Goal: Task Accomplishment & Management: Manage account settings

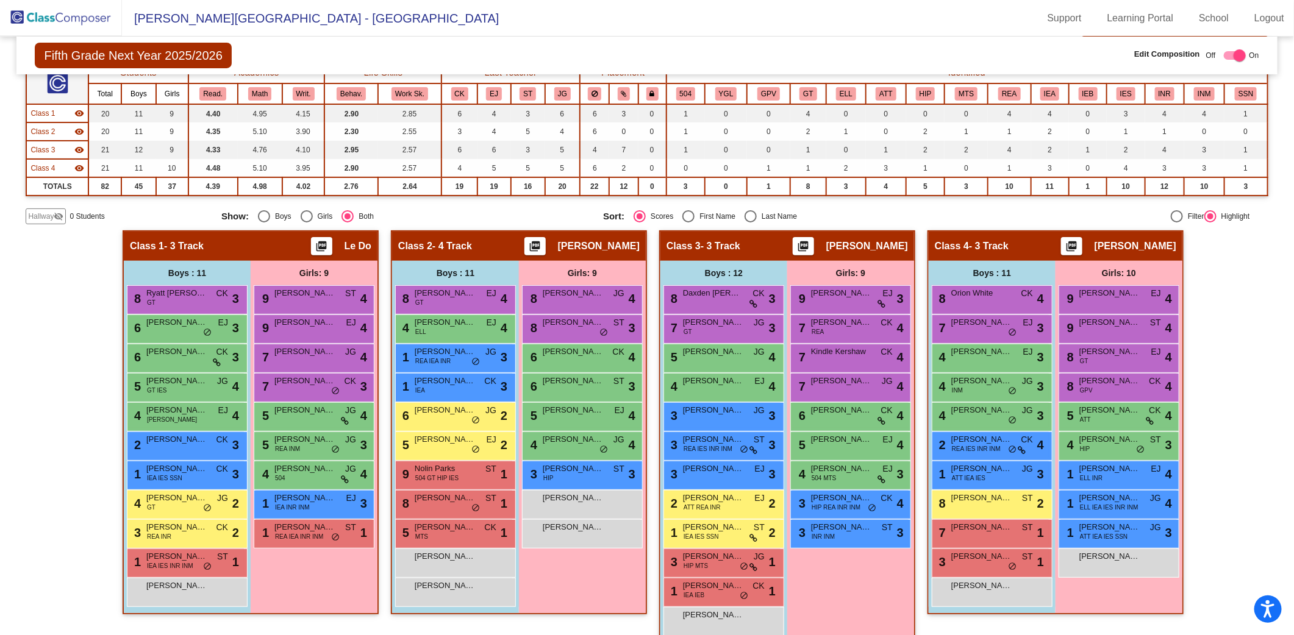
scroll to position [118, 0]
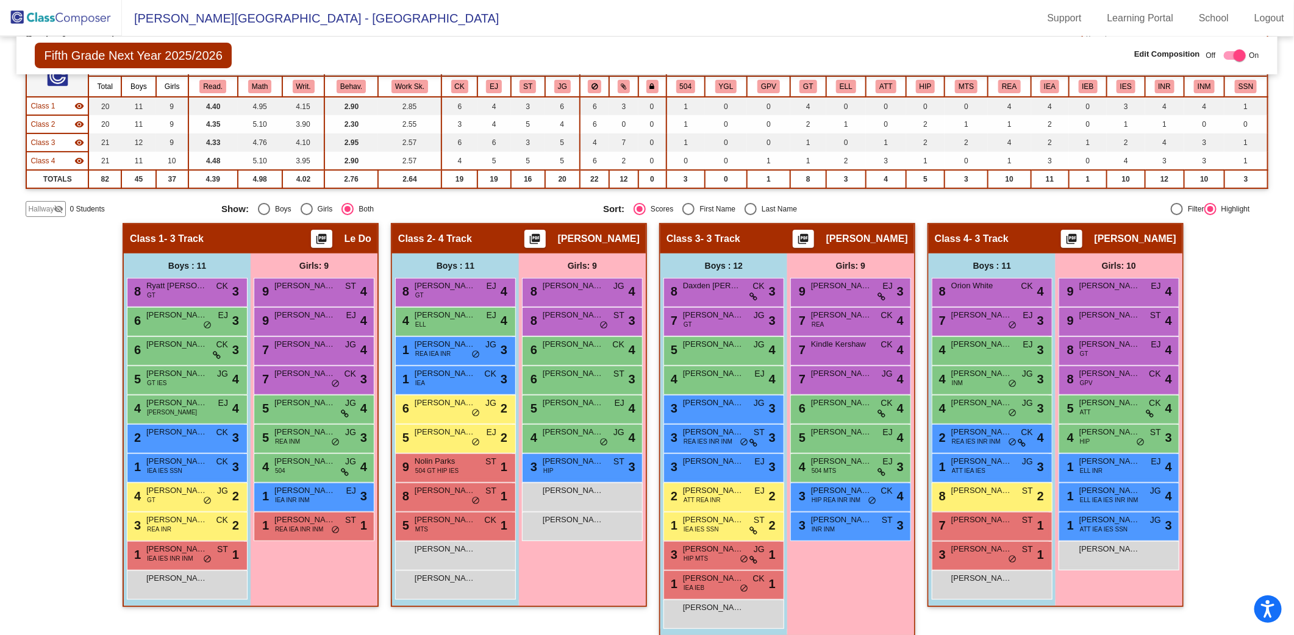
click at [76, 15] on img at bounding box center [61, 18] width 122 height 36
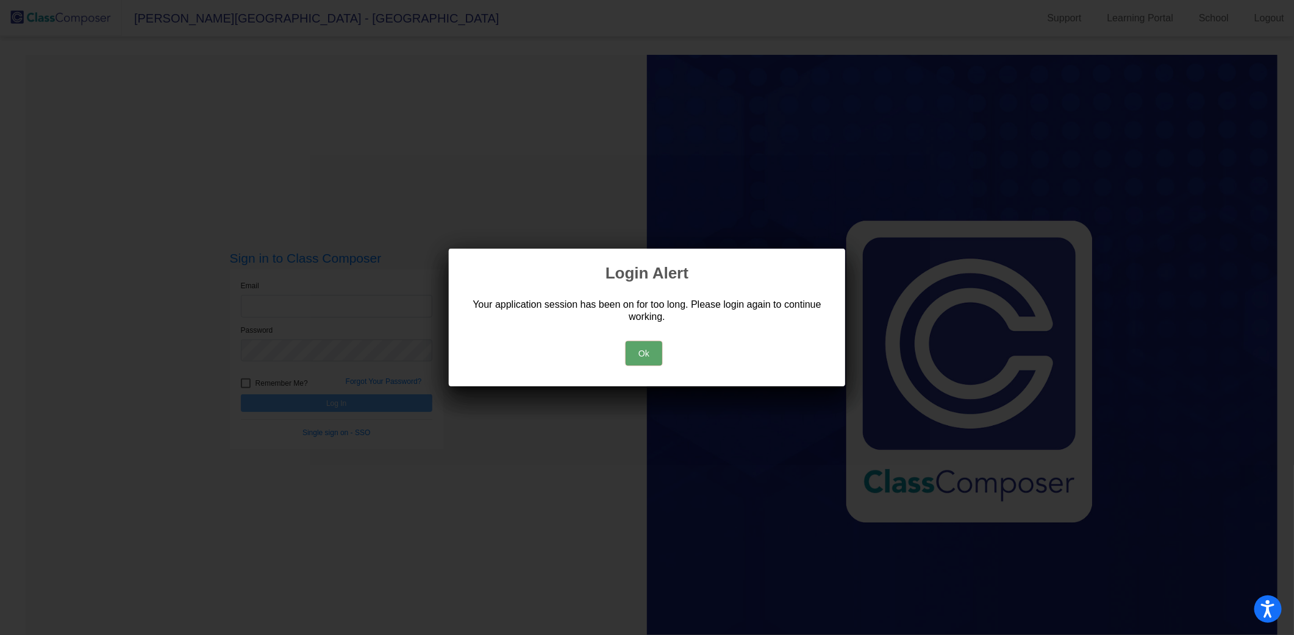
click at [645, 357] on button "Ok" at bounding box center [644, 354] width 37 height 24
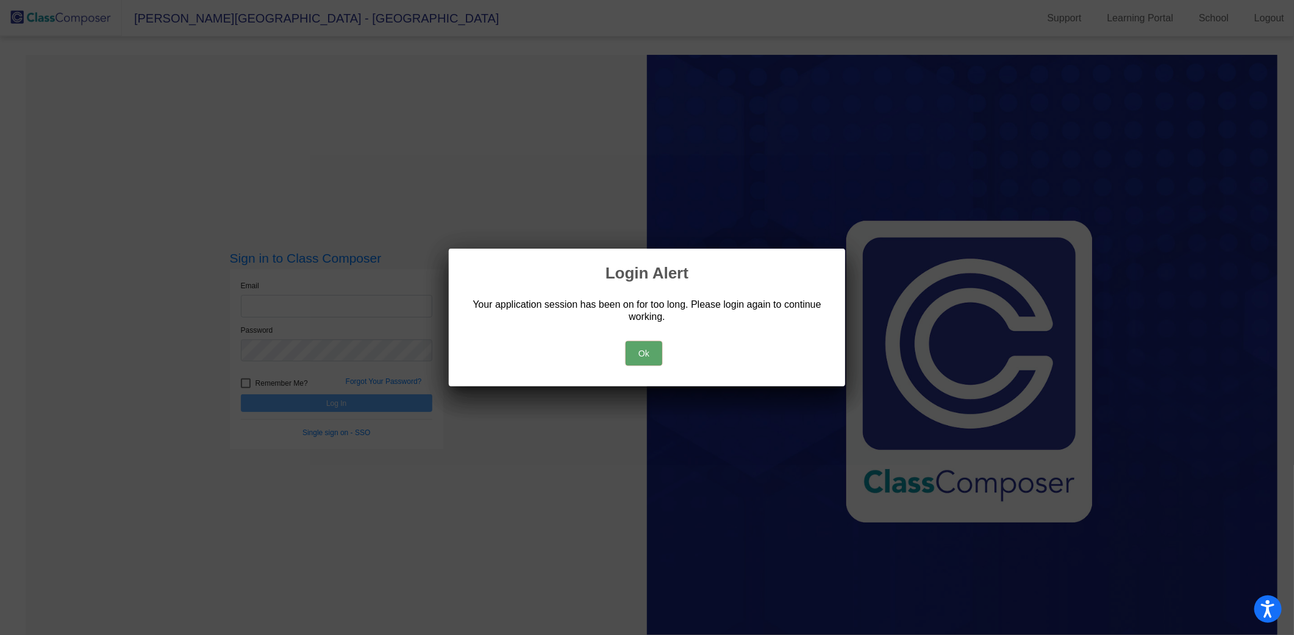
click at [653, 351] on button "Ok" at bounding box center [644, 354] width 37 height 24
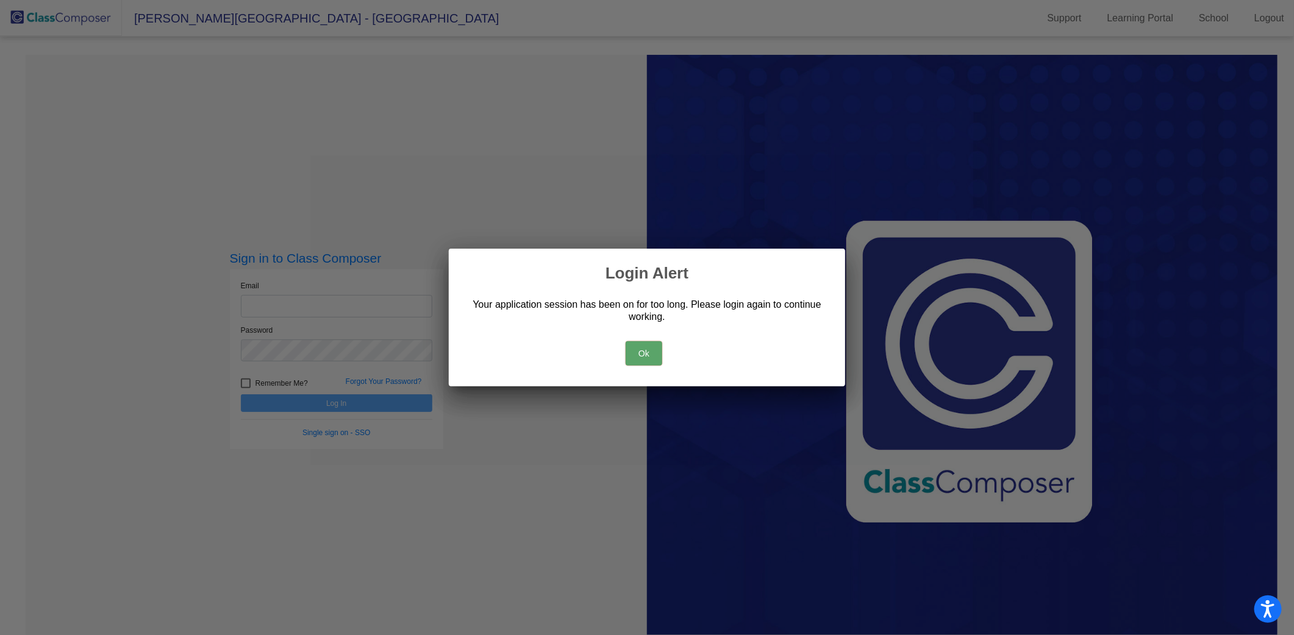
click at [645, 356] on button "Ok" at bounding box center [644, 354] width 37 height 24
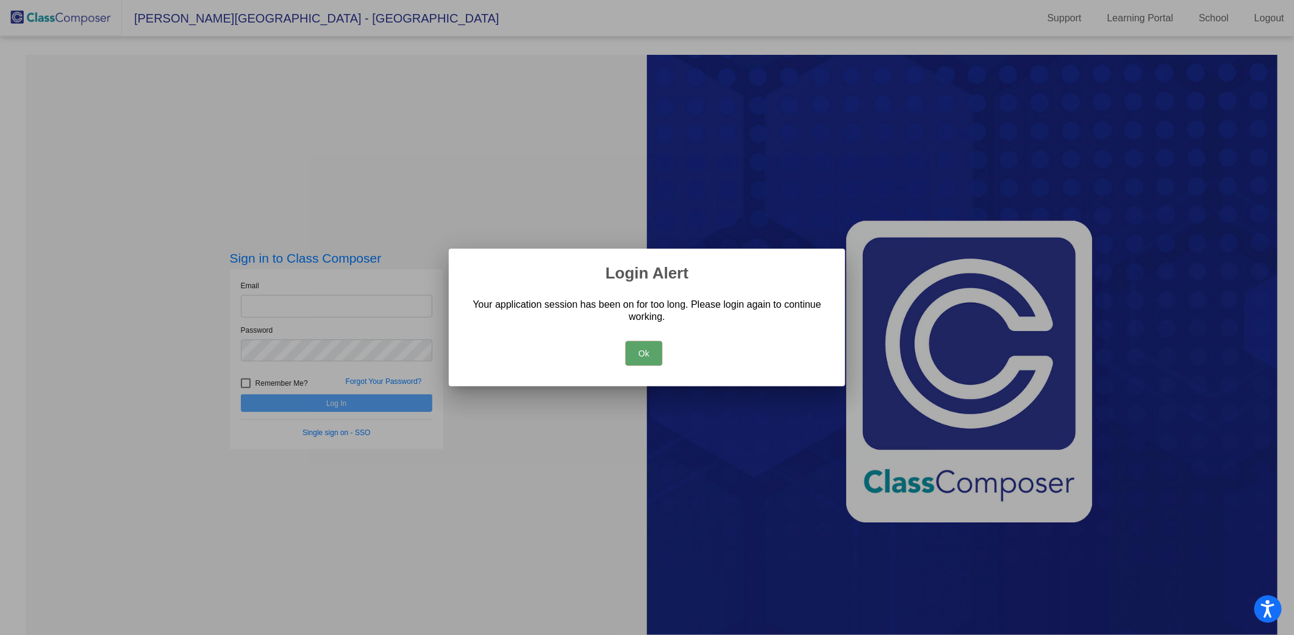
click at [639, 355] on button "Ok" at bounding box center [644, 354] width 37 height 24
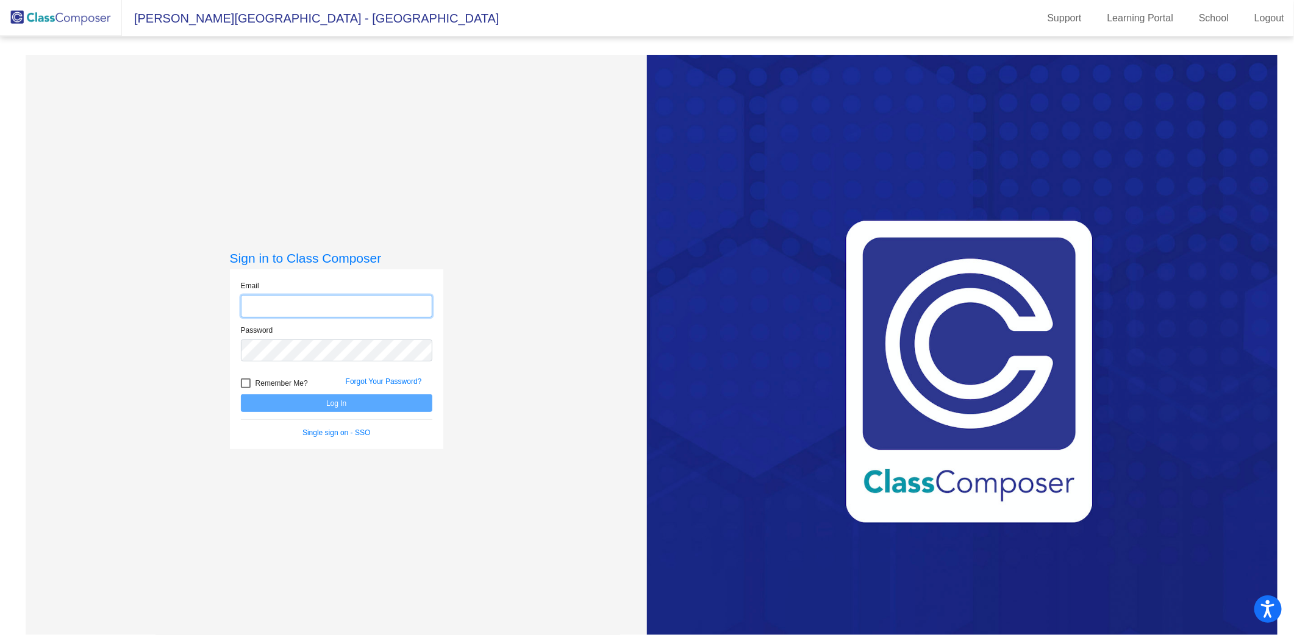
click at [374, 300] on input "email" at bounding box center [336, 306] width 191 height 23
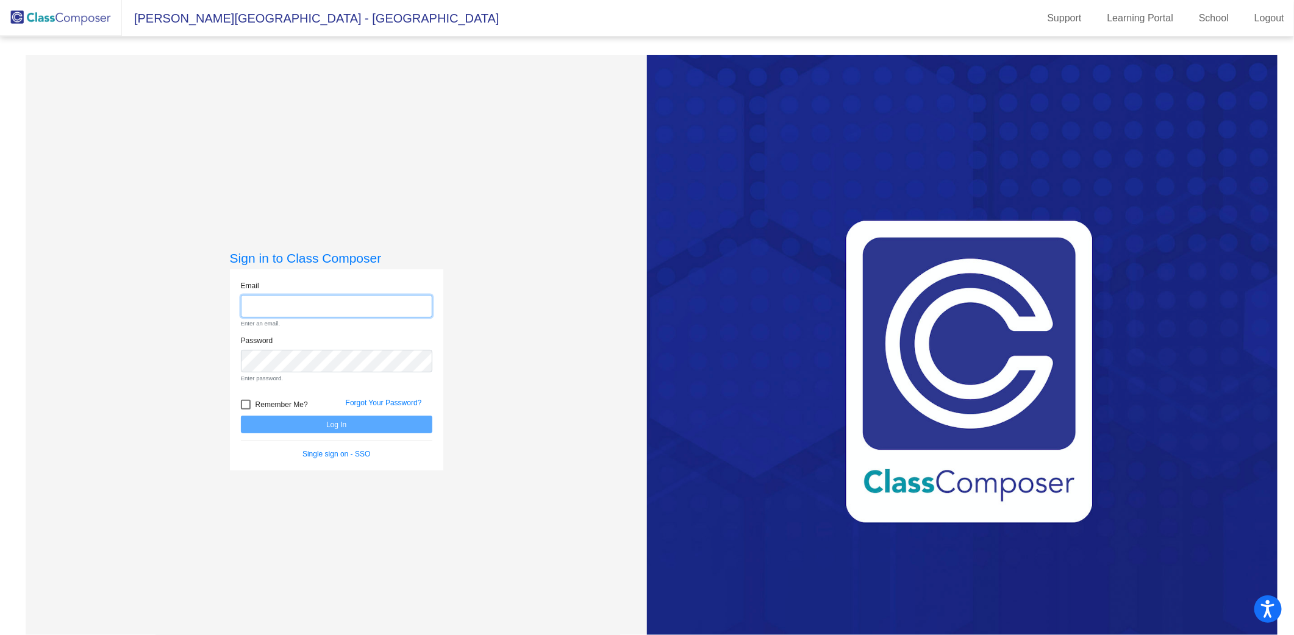
type input "[PERSON_NAME][EMAIL_ADDRESS][PERSON_NAME][DOMAIN_NAME]"
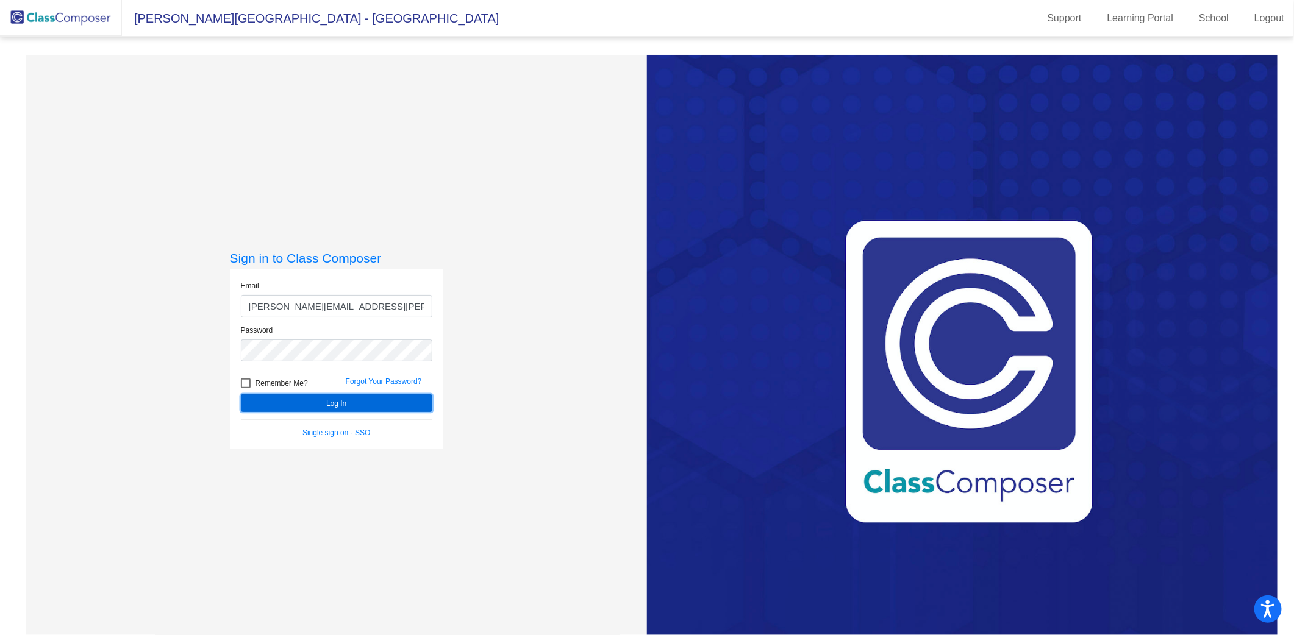
click at [351, 399] on button "Log In" at bounding box center [336, 404] width 191 height 18
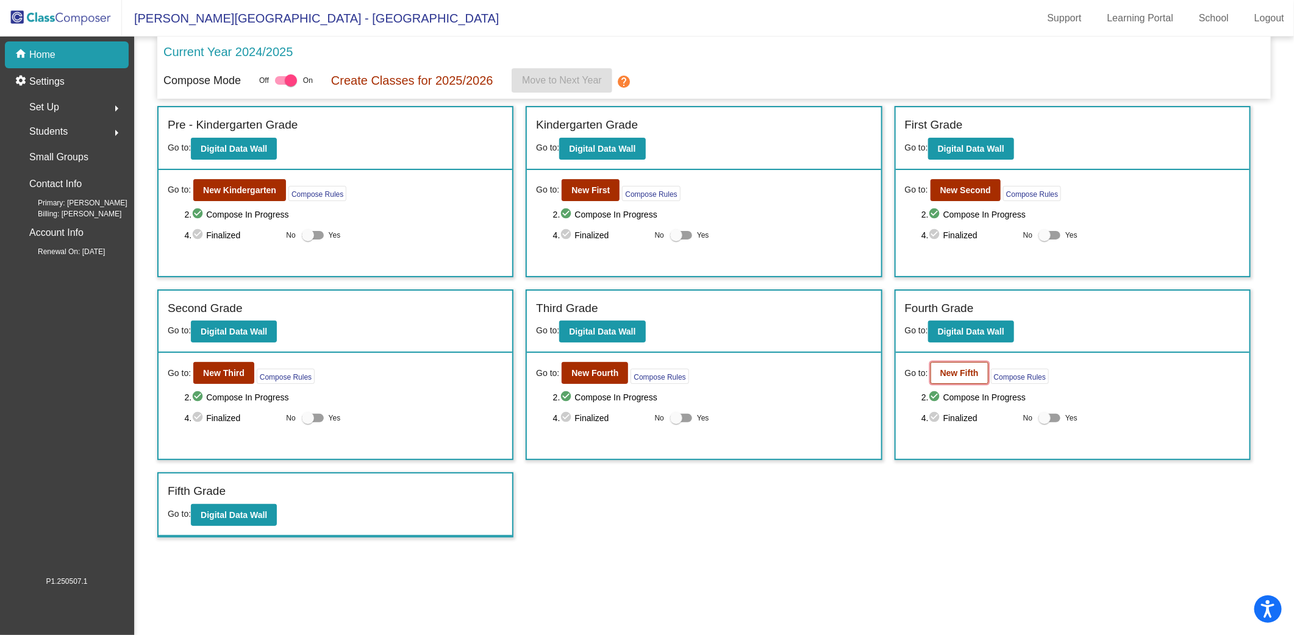
click at [965, 376] on b "New Fifth" at bounding box center [959, 373] width 38 height 10
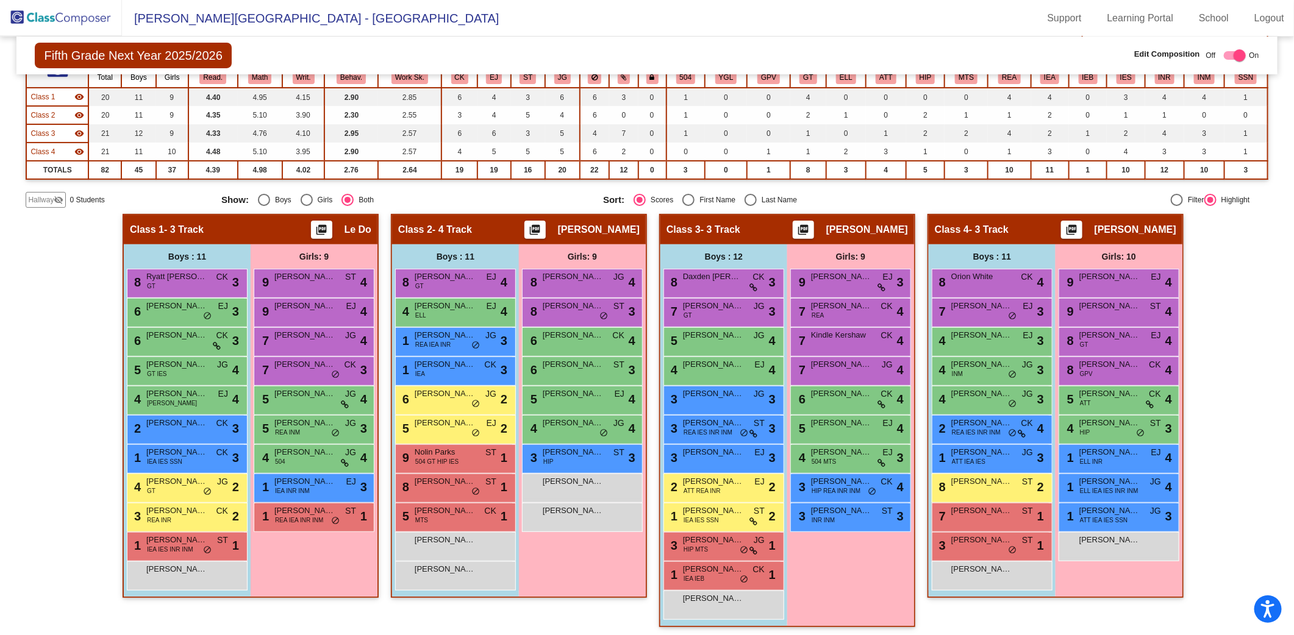
scroll to position [1, 0]
click at [61, 12] on img at bounding box center [61, 18] width 122 height 36
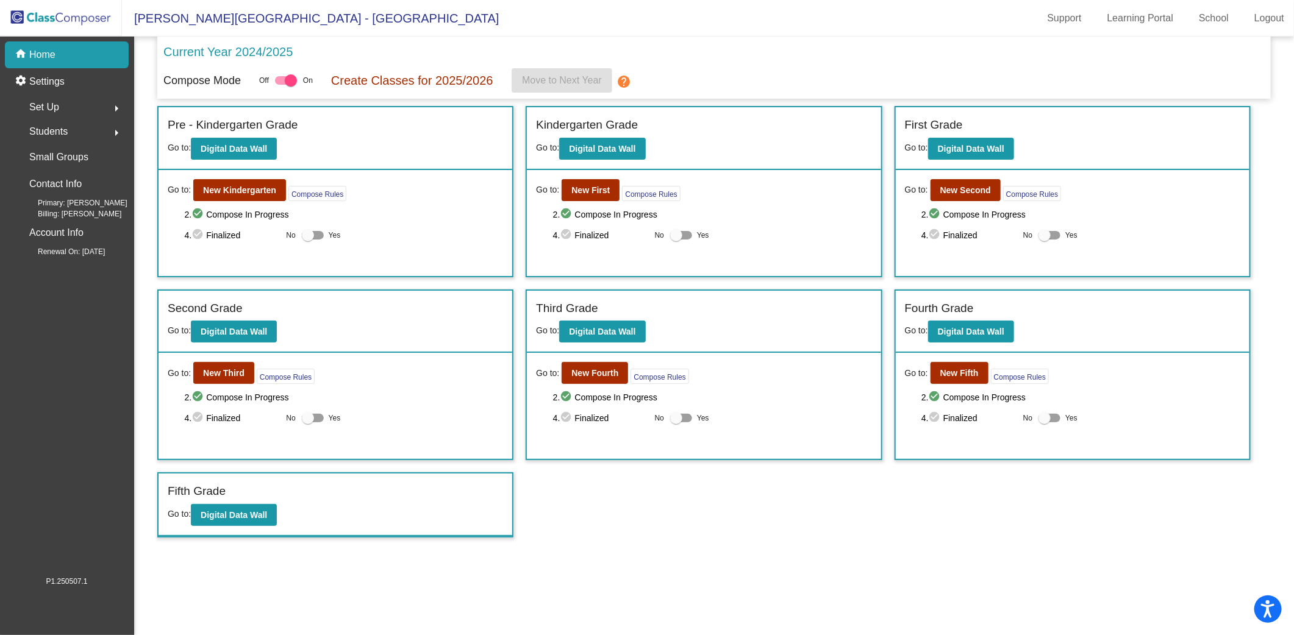
click at [43, 138] on span "Students" at bounding box center [48, 131] width 38 height 17
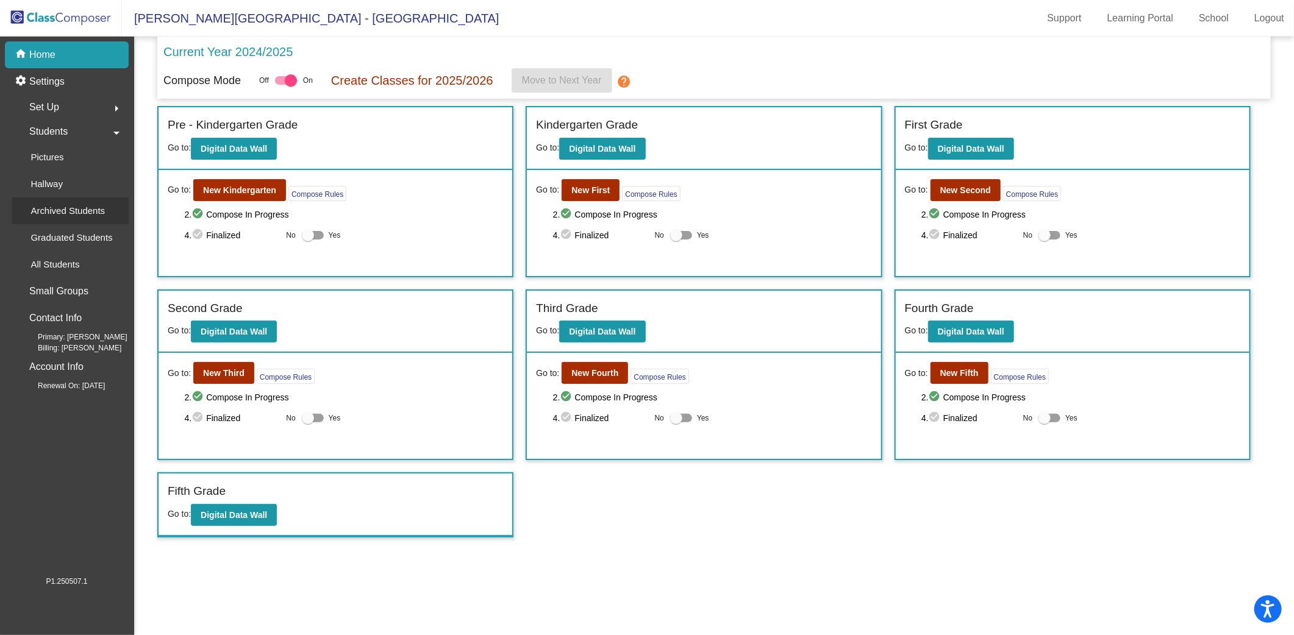
click at [76, 212] on p "Archived Students" at bounding box center [67, 211] width 74 height 15
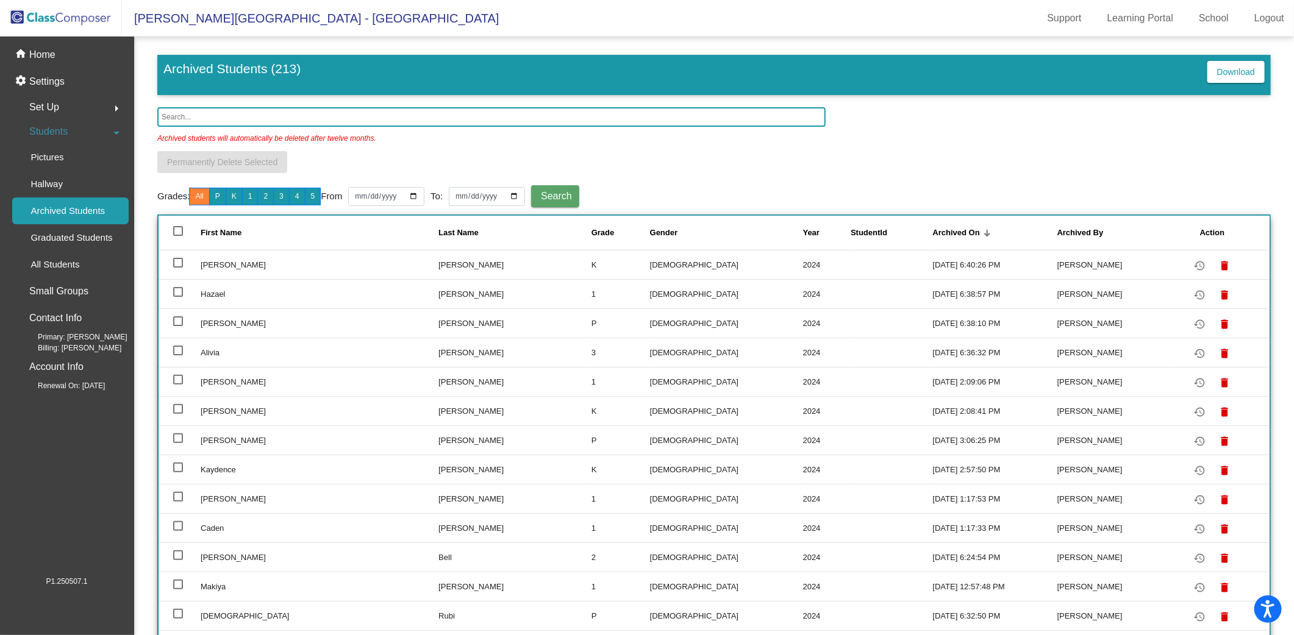
click at [254, 117] on input "text" at bounding box center [491, 117] width 668 height 20
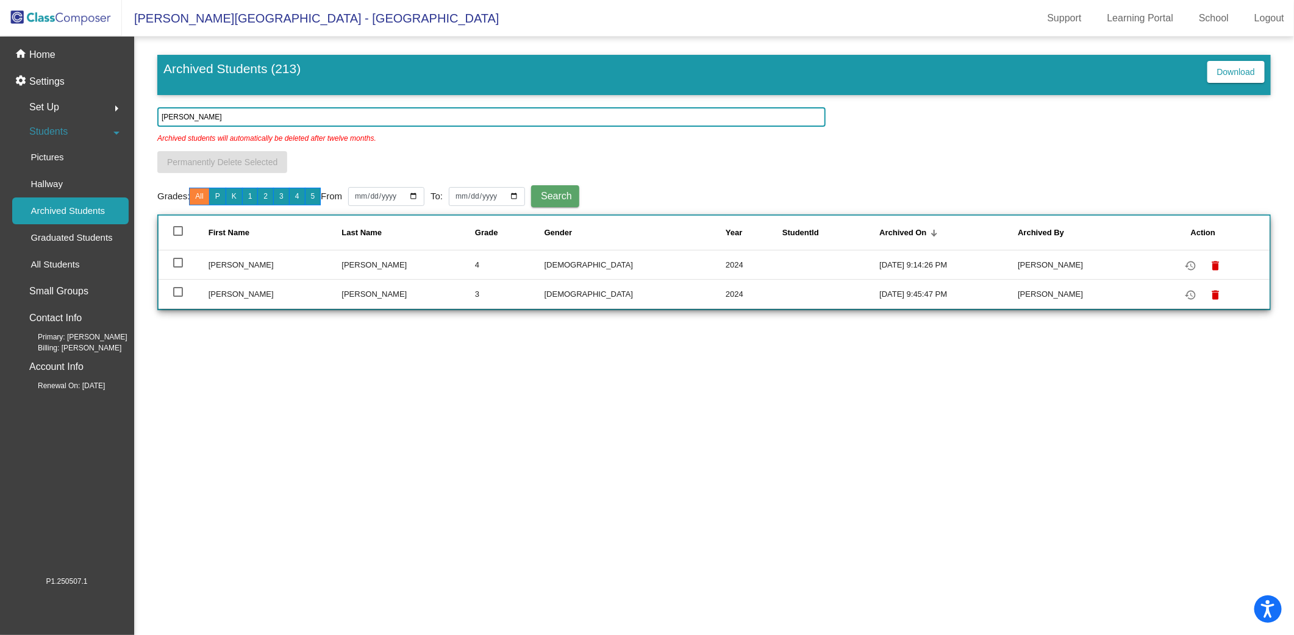
type input "[PERSON_NAME]"
click at [181, 264] on div at bounding box center [178, 263] width 10 height 10
click at [178, 268] on input "select row 83" at bounding box center [177, 268] width 1 height 1
checkbox input "true"
click at [1184, 261] on mat-icon "restore" at bounding box center [1191, 266] width 15 height 15
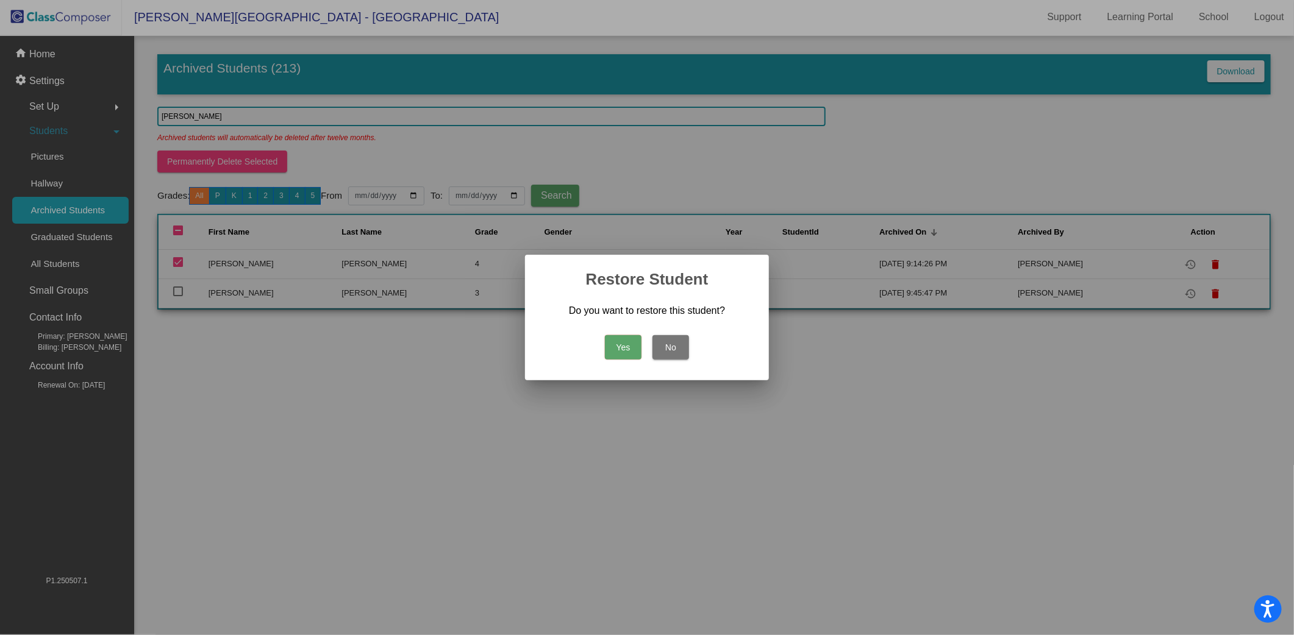
click at [630, 345] on button "Yes" at bounding box center [623, 347] width 37 height 24
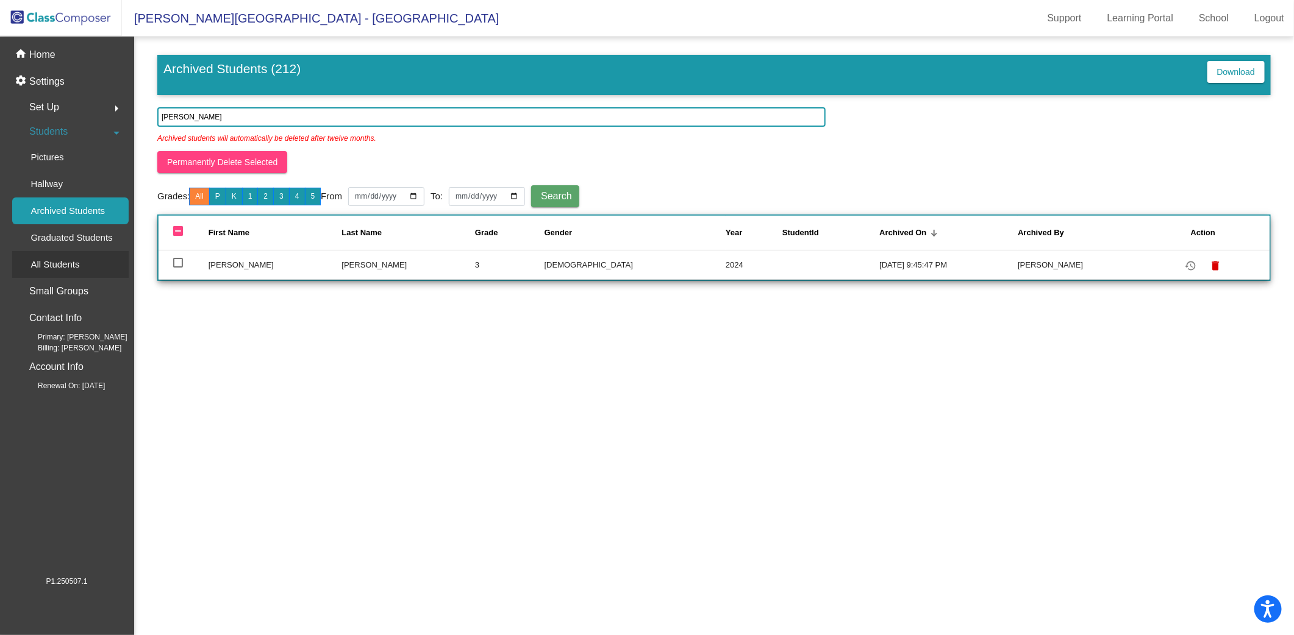
click at [60, 257] on p "All Students" at bounding box center [54, 264] width 49 height 15
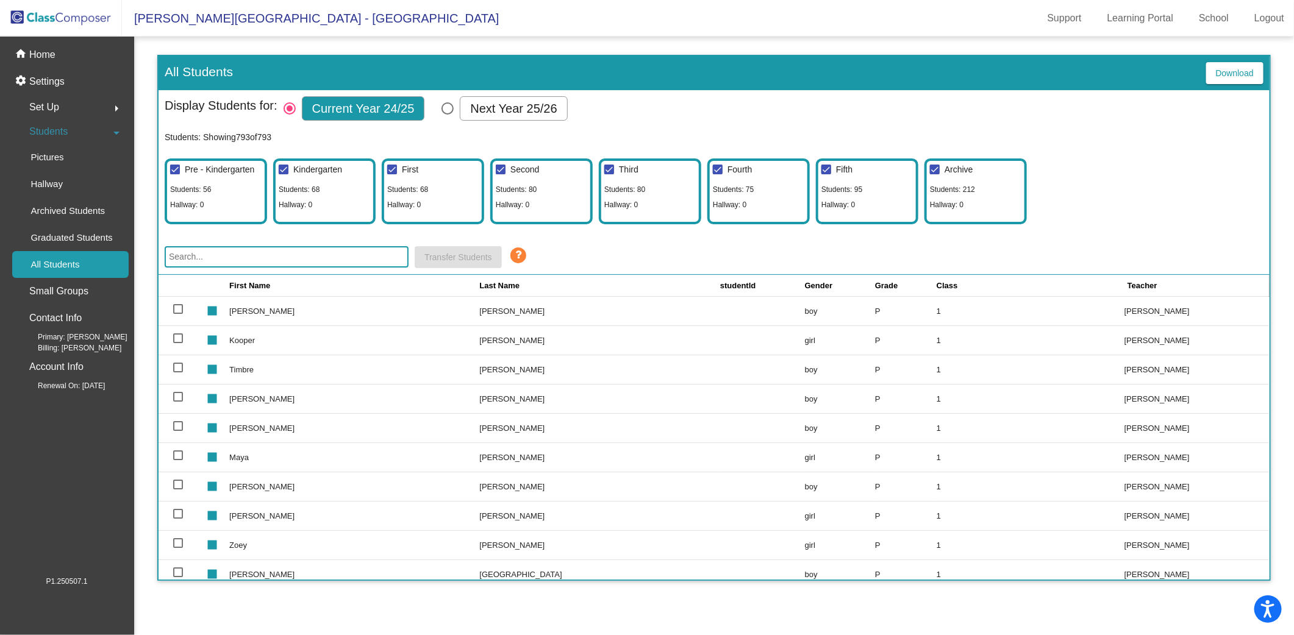
click at [73, 13] on img at bounding box center [61, 18] width 122 height 36
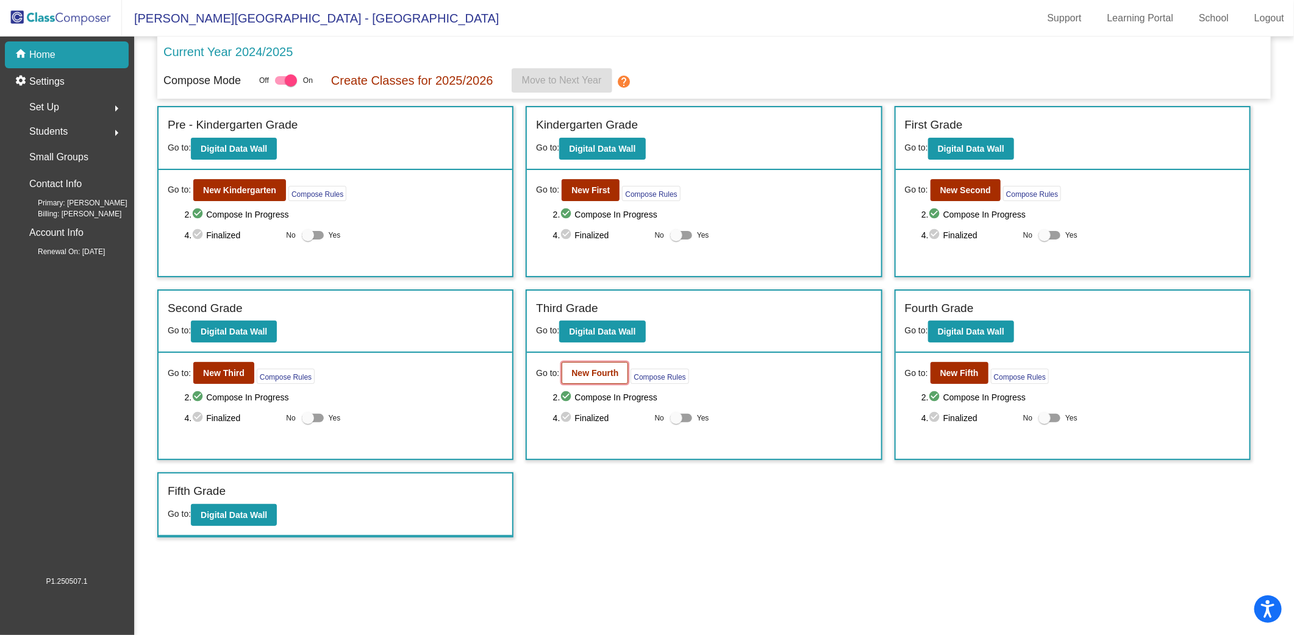
click at [614, 364] on button "New Fourth" at bounding box center [595, 373] width 66 height 22
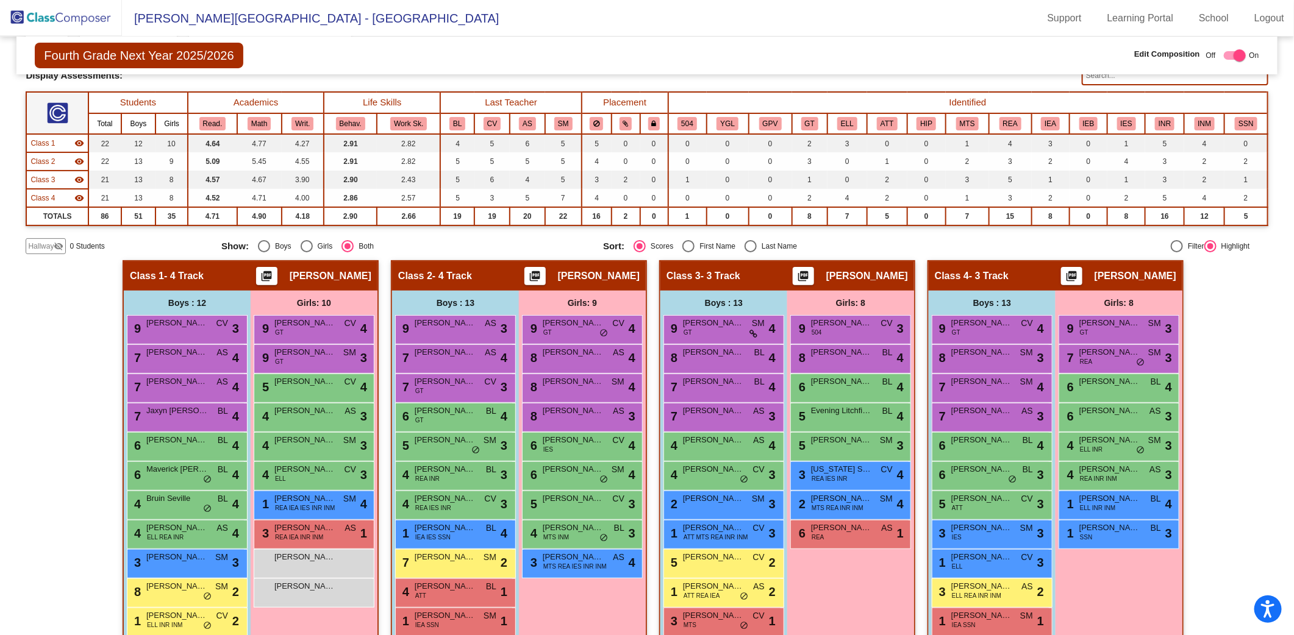
scroll to position [1, 0]
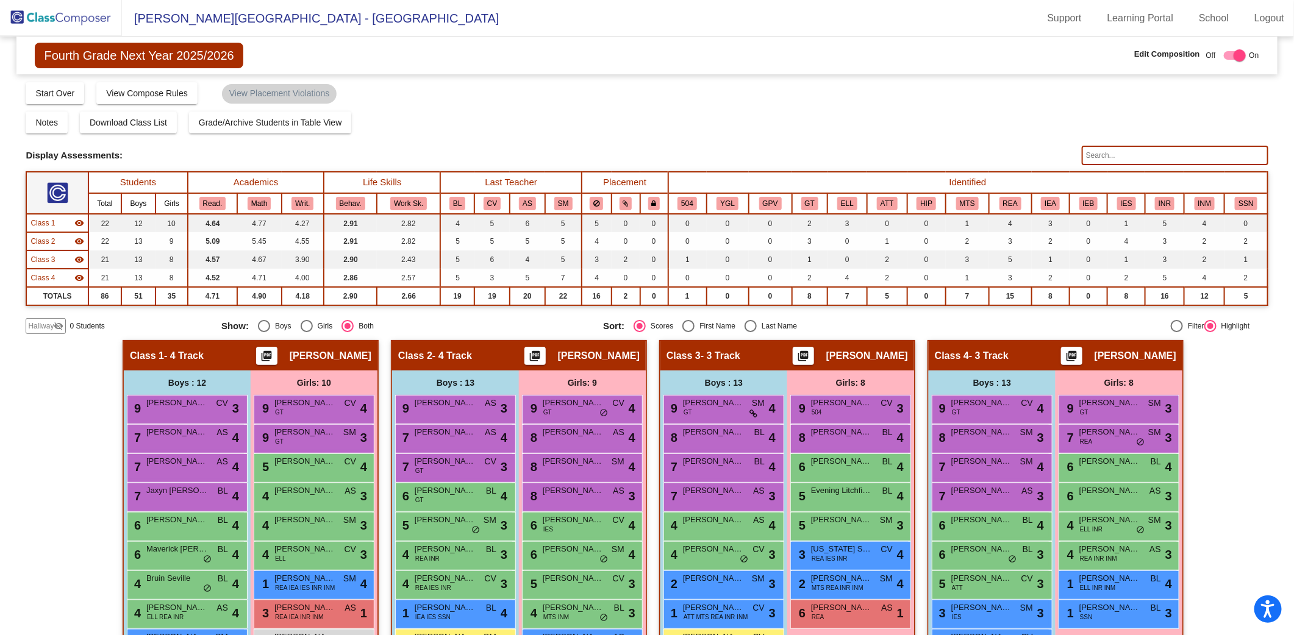
click at [1100, 156] on input "text" at bounding box center [1175, 156] width 187 height 20
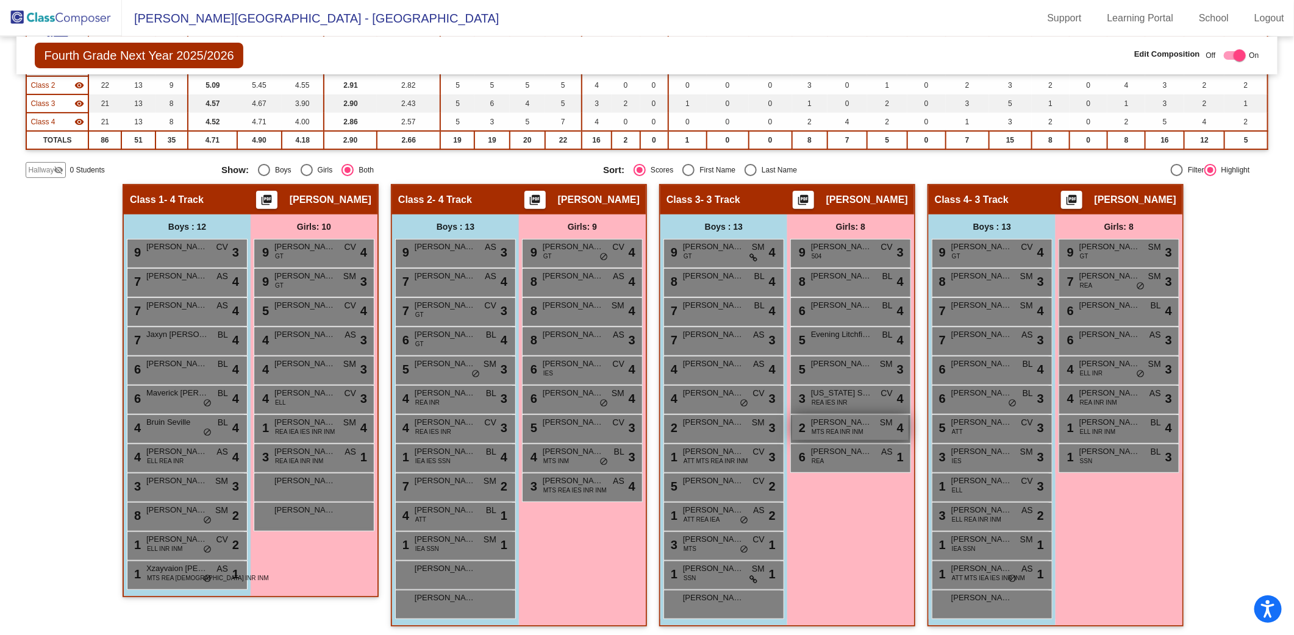
scroll to position [0, 0]
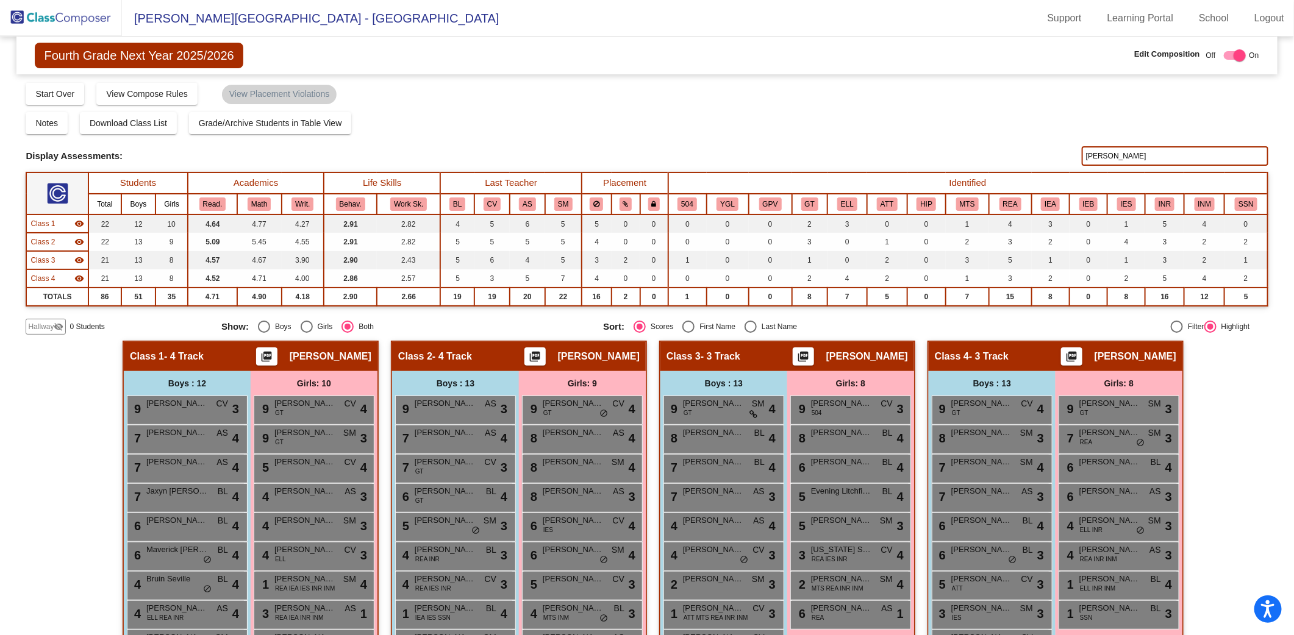
drag, startPoint x: 1129, startPoint y: 152, endPoint x: 1042, endPoint y: 168, distance: 88.7
click at [1042, 168] on div "Display Scores for Years: [DATE] - [DATE] [DATE] - [DATE] Grade/Archive Student…" at bounding box center [647, 208] width 1242 height 253
type input "g"
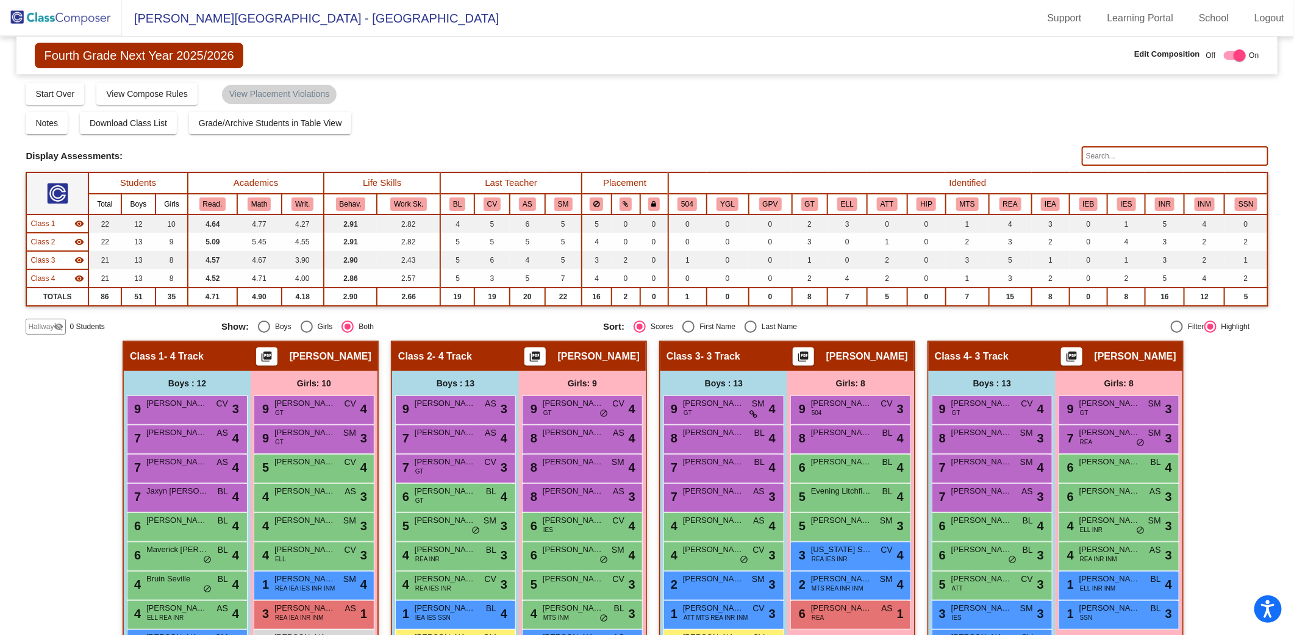
click at [75, 20] on img at bounding box center [61, 18] width 122 height 36
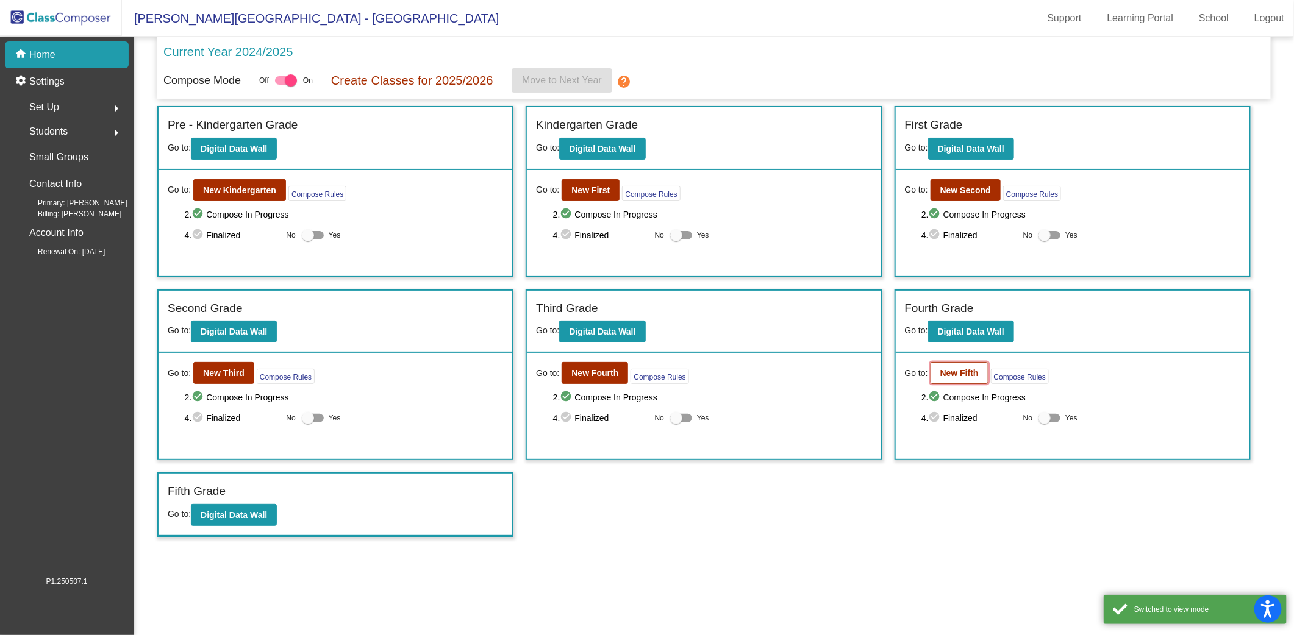
click at [955, 373] on b "New Fifth" at bounding box center [959, 373] width 38 height 10
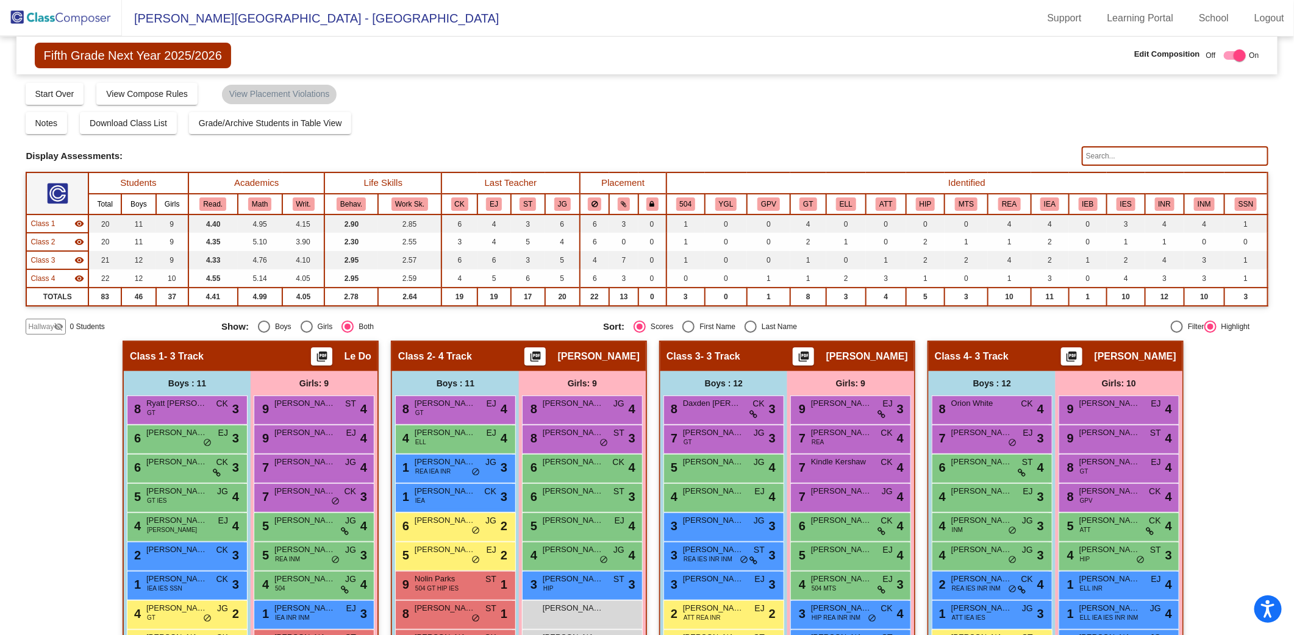
click at [1137, 148] on input "text" at bounding box center [1175, 156] width 187 height 20
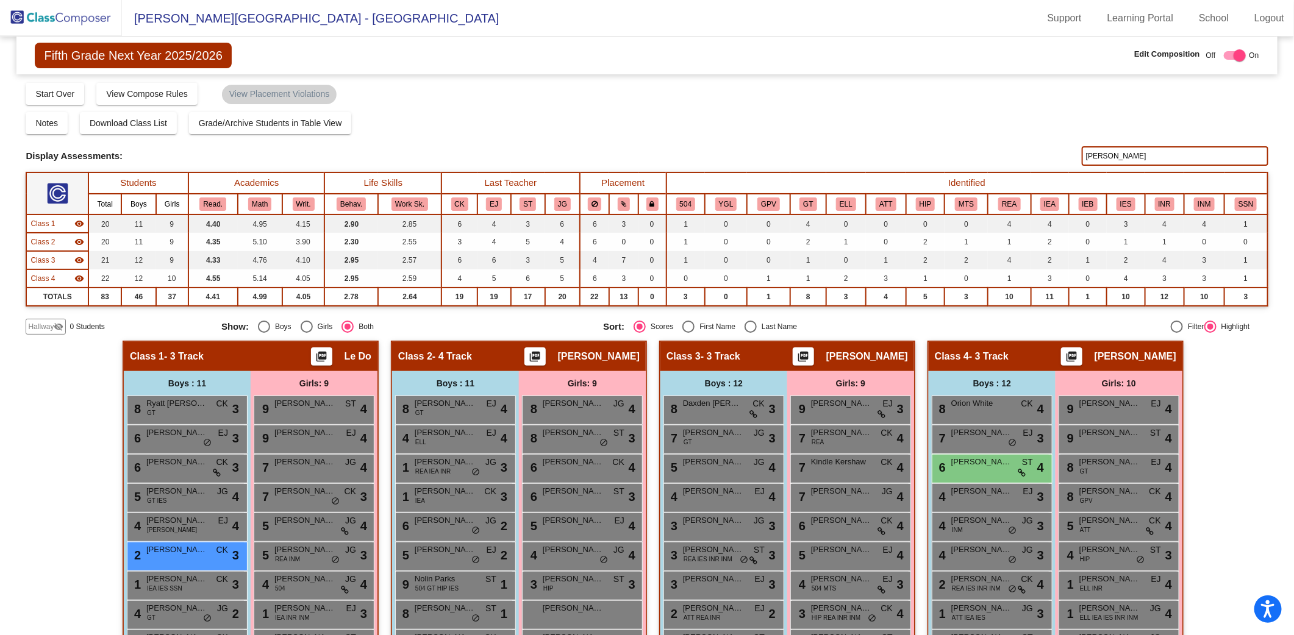
type input "[PERSON_NAME]"
click at [1262, 441] on div "Hallway - Hallway Class picture_as_pdf Add Student First Name Last Name Student…" at bounding box center [647, 554] width 1242 height 426
click at [1142, 147] on input "[PERSON_NAME]" at bounding box center [1175, 156] width 187 height 20
click at [1142, 146] on input "[PERSON_NAME]" at bounding box center [1175, 156] width 187 height 20
